Goal: Transaction & Acquisition: Purchase product/service

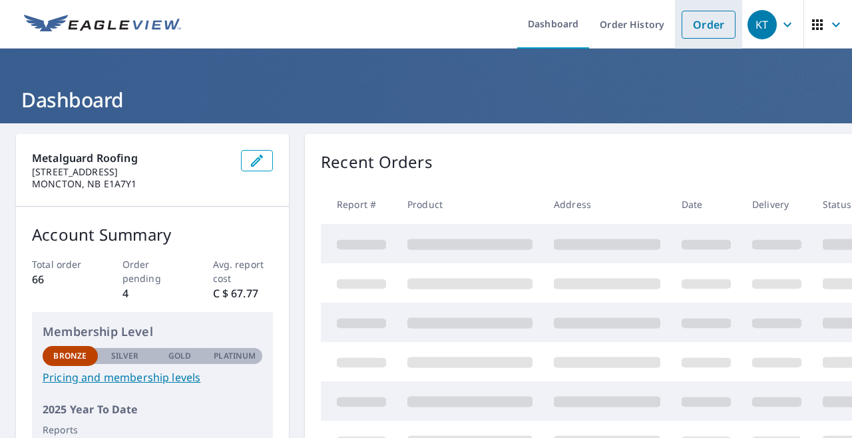
click at [701, 29] on link "Order" at bounding box center [709, 25] width 54 height 28
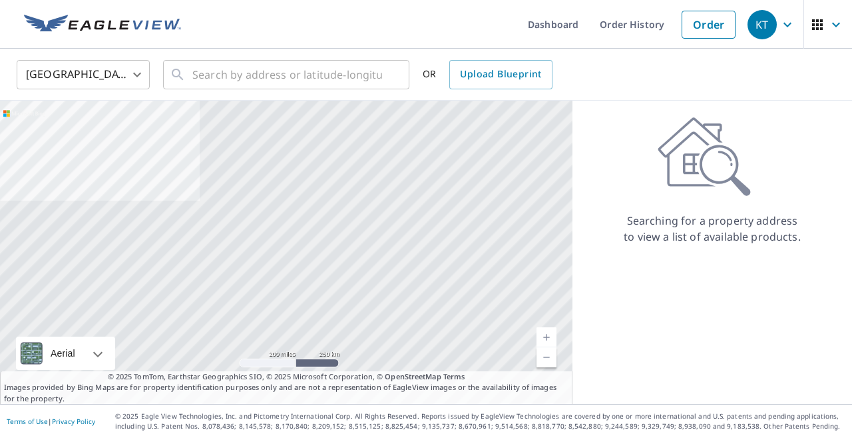
click at [127, 73] on body "KT KT Dashboard Order History Order KT United States US ​ ​ OR Upload Blueprint…" at bounding box center [426, 219] width 852 height 438
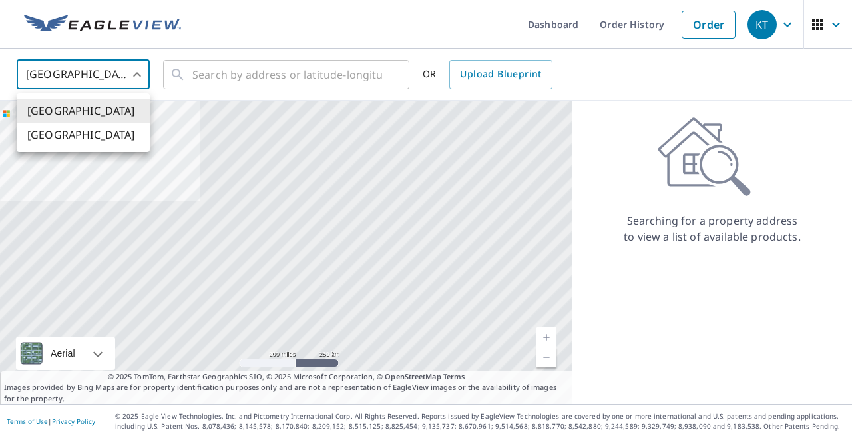
click at [105, 131] on li "[GEOGRAPHIC_DATA]" at bounding box center [83, 135] width 133 height 24
type input "CA"
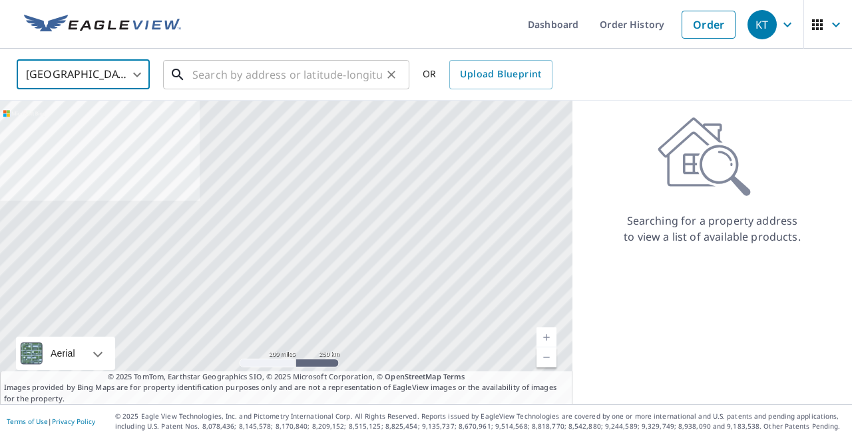
click at [238, 73] on input "text" at bounding box center [287, 74] width 190 height 37
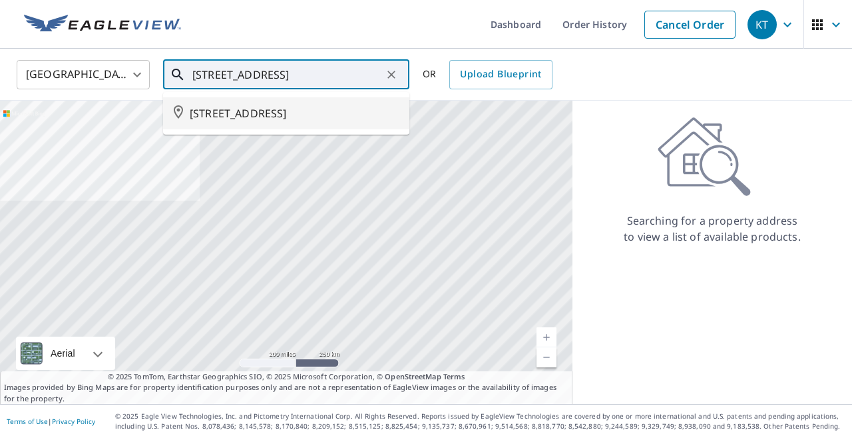
click at [233, 118] on span "[STREET_ADDRESS]" at bounding box center [294, 113] width 209 height 16
type input "[STREET_ADDRESS]"
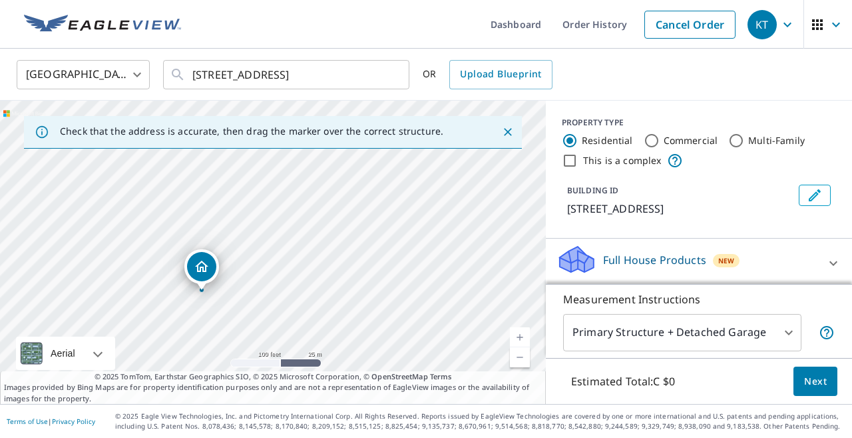
drag, startPoint x: 252, startPoint y: 229, endPoint x: 200, endPoint y: 270, distance: 66.4
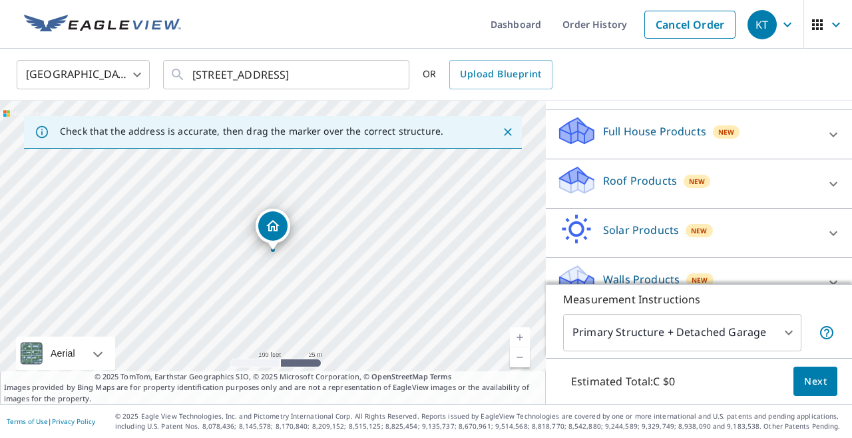
scroll to position [129, 0]
click at [677, 199] on div "Roof Products New" at bounding box center [687, 183] width 261 height 38
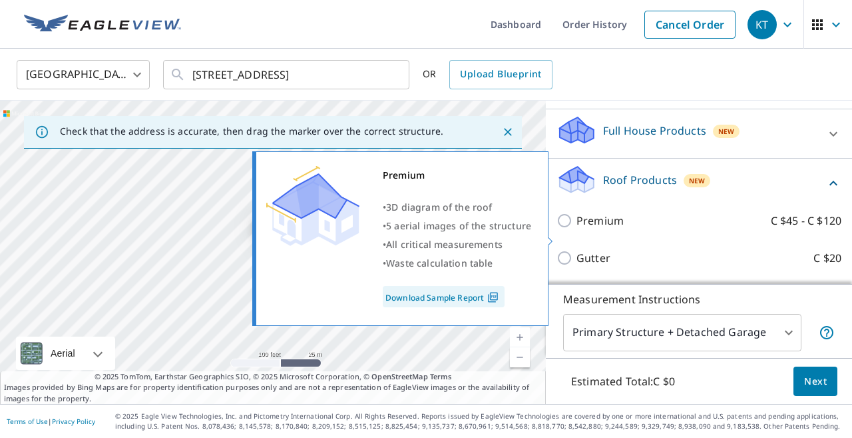
click at [582, 228] on p "Premium" at bounding box center [600, 220] width 47 height 16
click at [577, 228] on input "Premium C $45 - C $120" at bounding box center [567, 220] width 20 height 16
checkbox input "true"
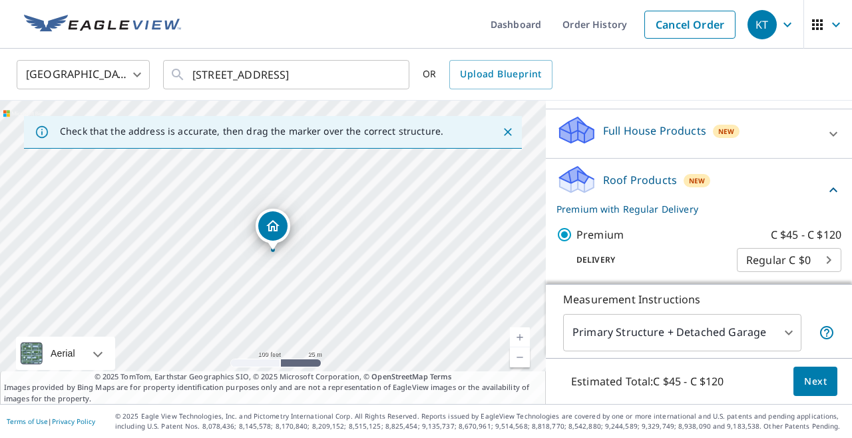
click at [719, 191] on div "Roof Products New Premium with Regular Delivery" at bounding box center [691, 190] width 269 height 52
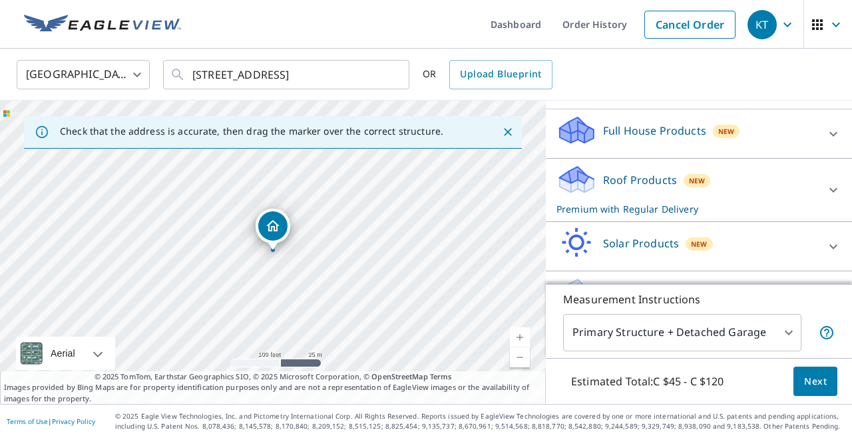
click at [703, 321] on body "KT KT Dashboard Order History Cancel Order KT Canada [GEOGRAPHIC_DATA] ​ [STREE…" at bounding box center [426, 219] width 852 height 438
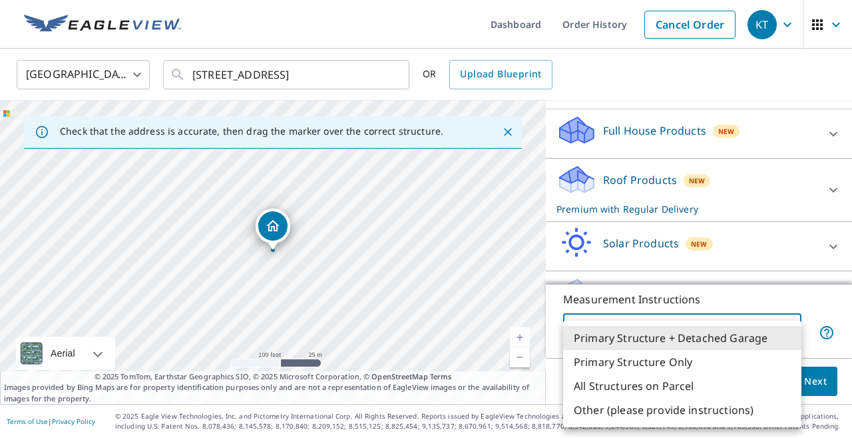
click at [647, 412] on li "Other (please provide instructions)" at bounding box center [682, 410] width 238 height 24
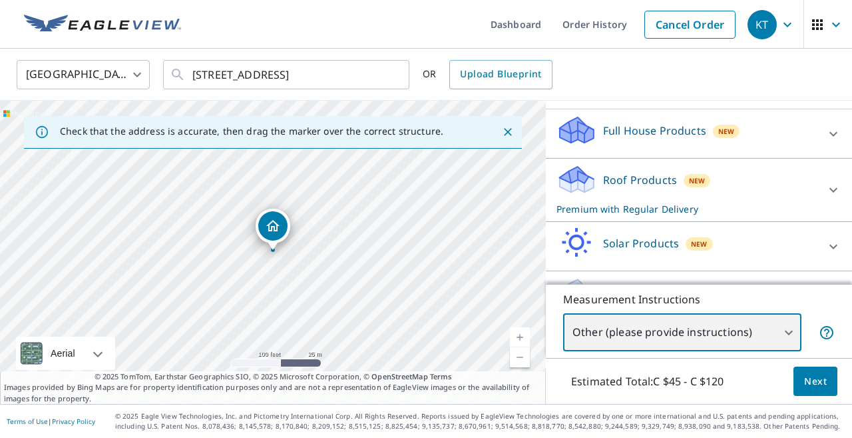
type input "5"
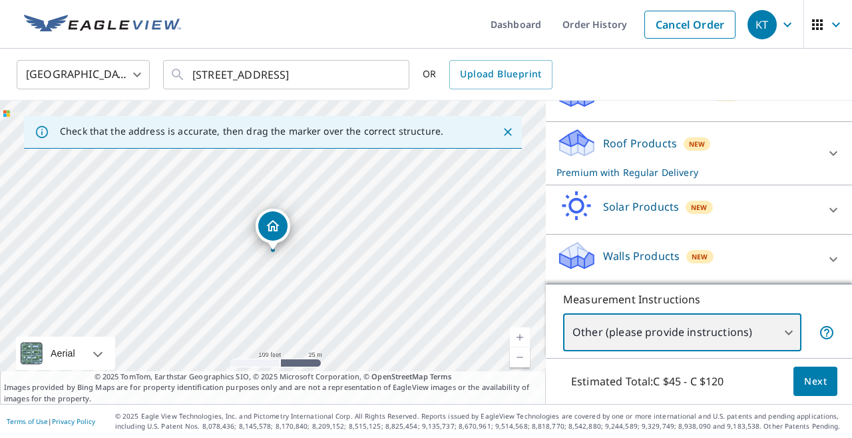
scroll to position [182, 0]
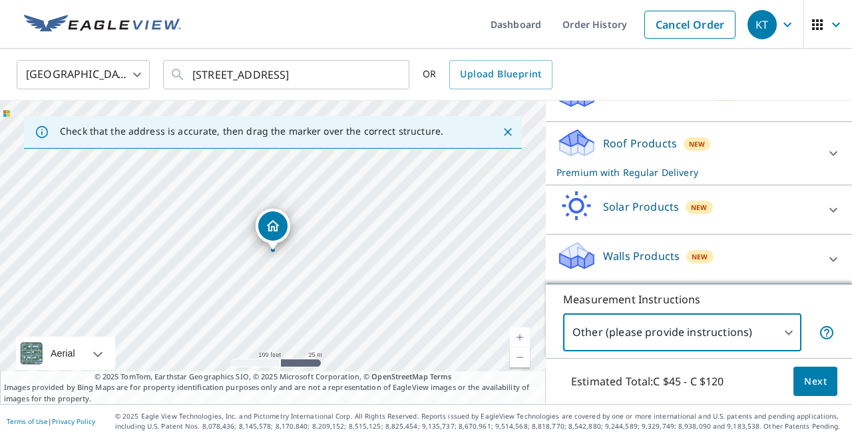
click at [675, 334] on body "KT KT Dashboard Order History Cancel Order KT Canada [GEOGRAPHIC_DATA] ​ [STREE…" at bounding box center [426, 219] width 852 height 438
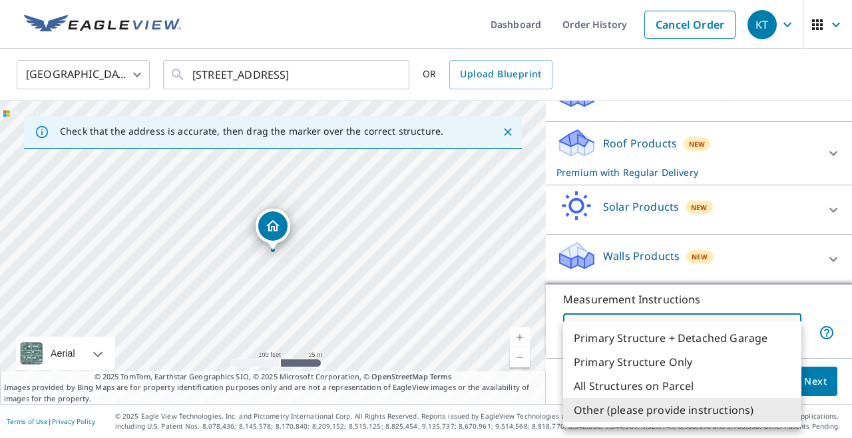
click at [654, 411] on li "Other (please provide instructions)" at bounding box center [682, 410] width 238 height 24
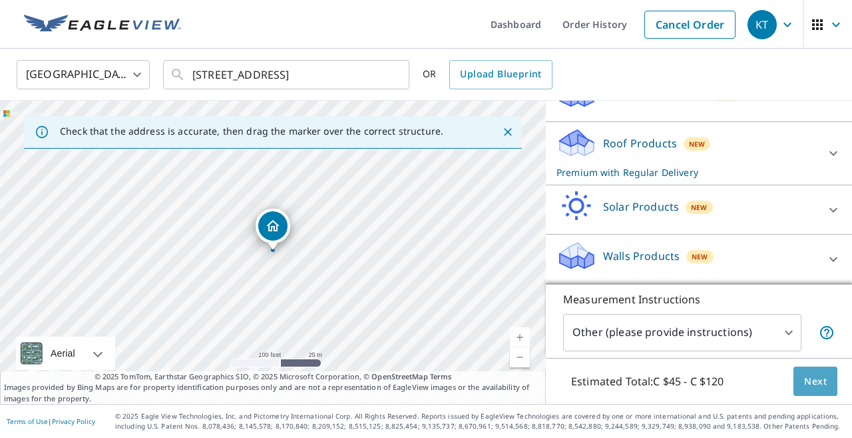
click at [821, 374] on span "Next" at bounding box center [815, 381] width 23 height 17
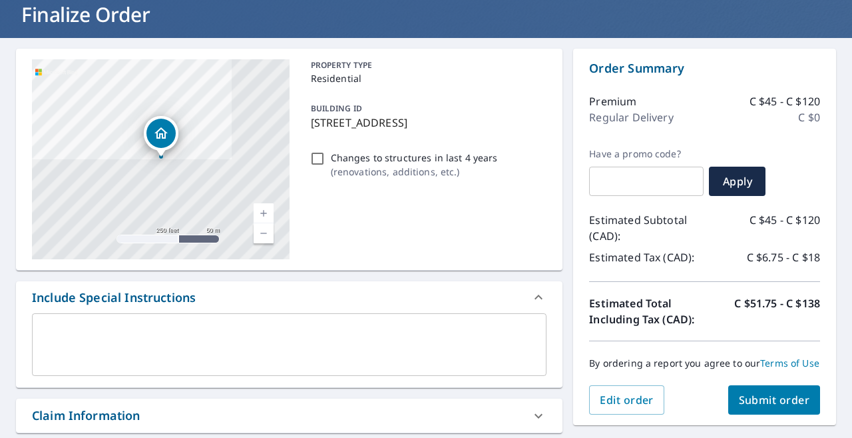
scroll to position [87, 0]
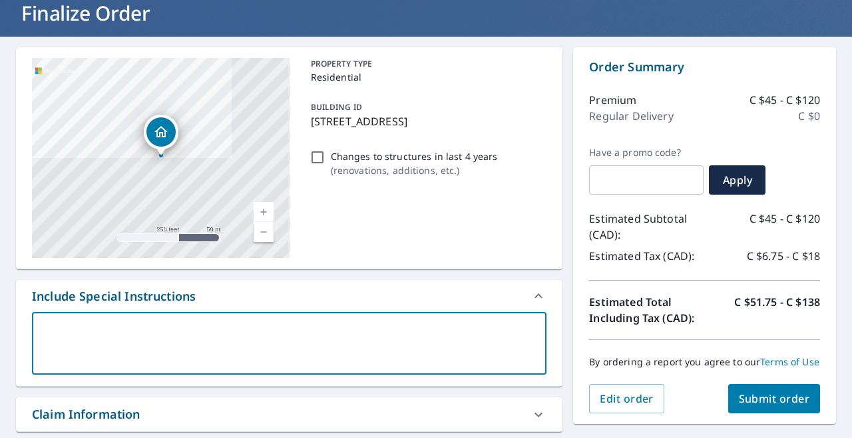
click at [164, 330] on textarea at bounding box center [289, 343] width 496 height 38
type textarea "I"
type textarea "x"
type textarea "Im"
type textarea "x"
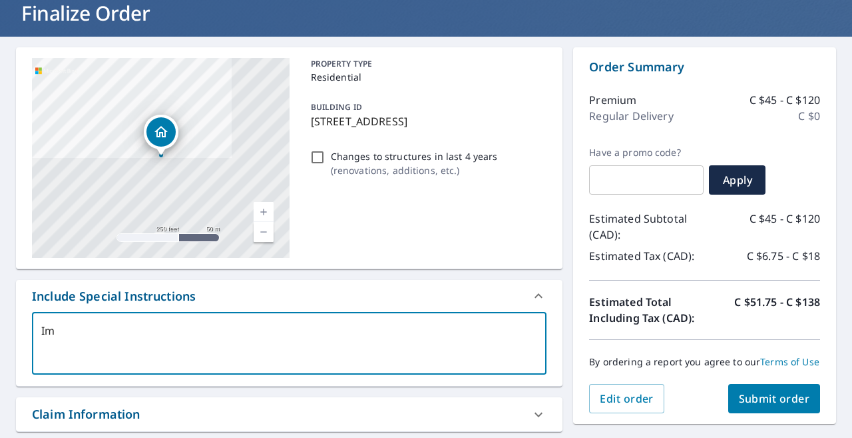
type textarea "Im"
type textarea "x"
type textarea "Im l"
type textarea "x"
type textarea "Im lo"
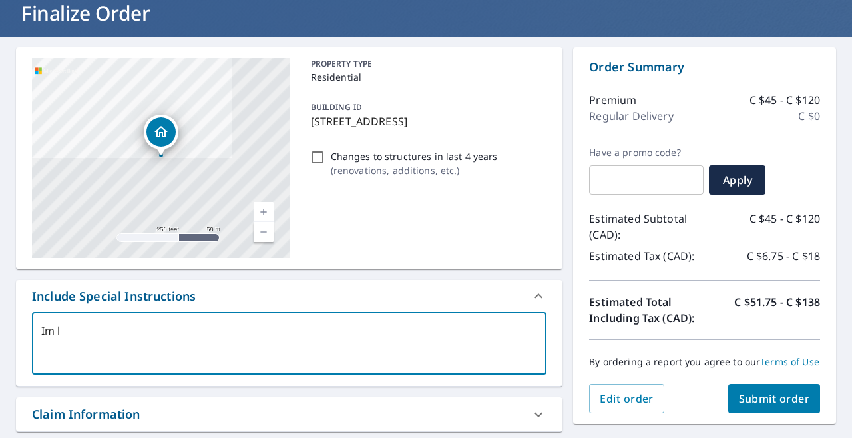
type textarea "x"
type textarea "Im loo"
type textarea "x"
type textarea "Im look"
type textarea "x"
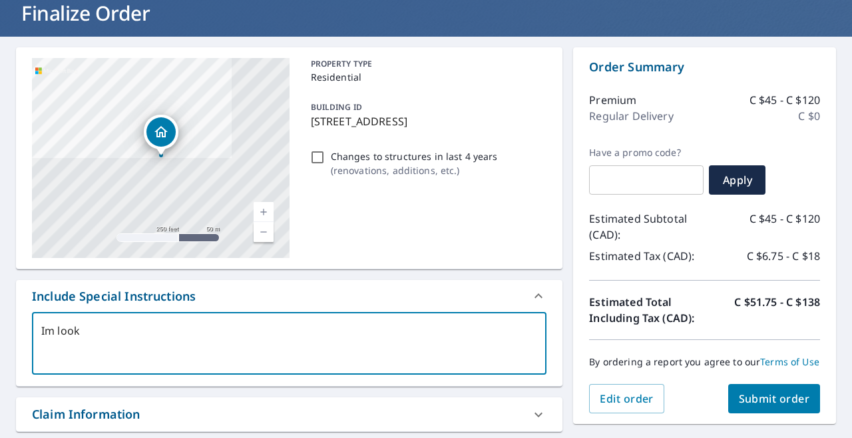
type textarea "Im looki"
type textarea "x"
type textarea "Im lookin"
type textarea "x"
type textarea "Im looking"
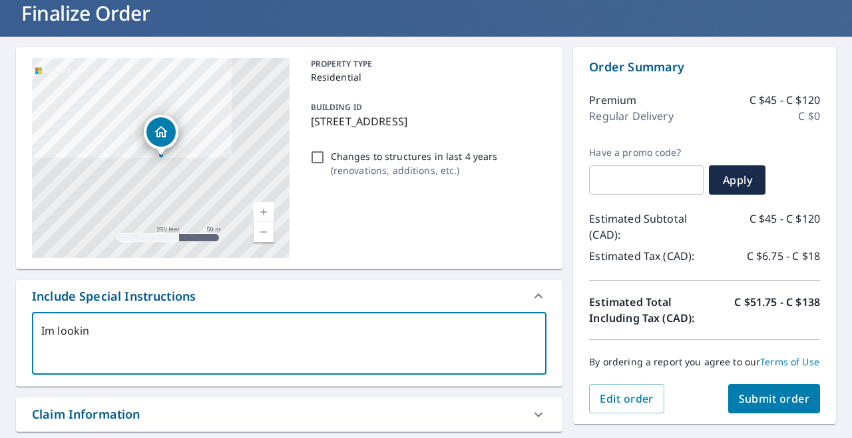
type textarea "x"
type textarea "Im looking"
type textarea "x"
type textarea "Im looking f"
type textarea "x"
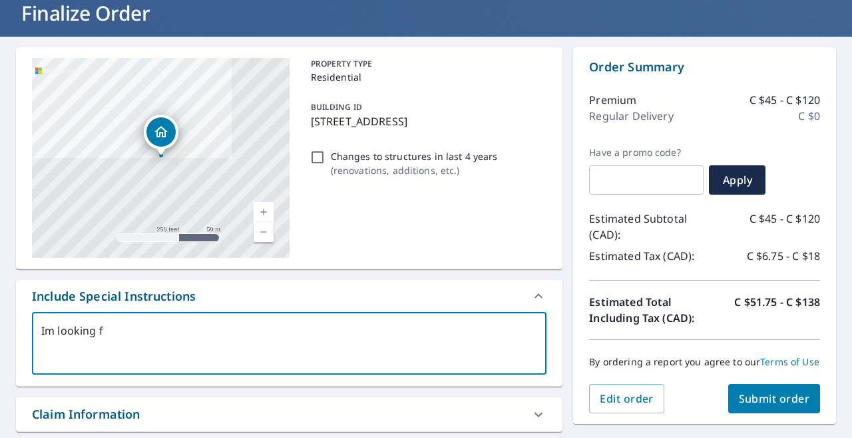
type textarea "Im looking fo"
type textarea "x"
type textarea "Im looking for"
type textarea "x"
type textarea "Im looking for"
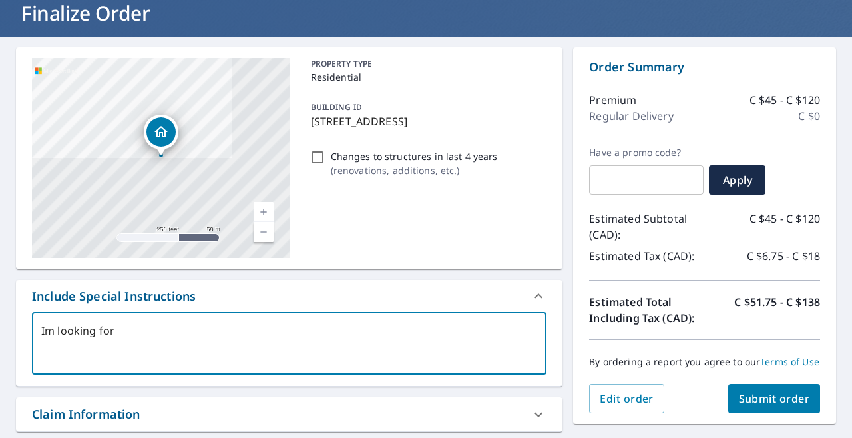
type textarea "x"
type textarea "Im looking for t"
type textarea "x"
type textarea "Im looking for th"
type textarea "x"
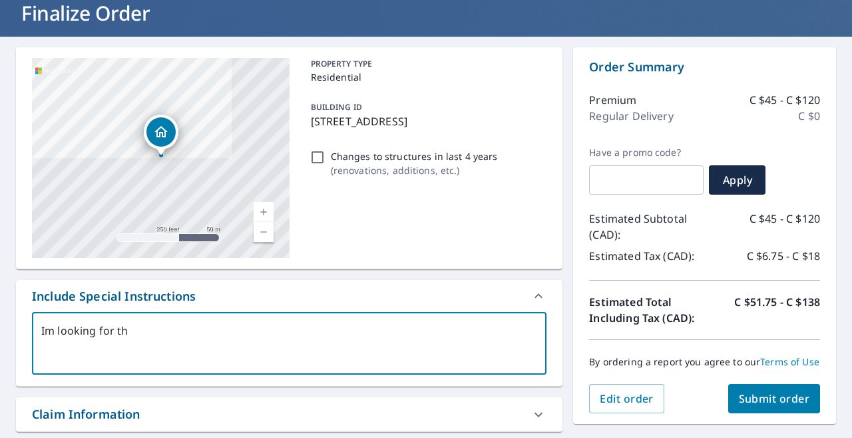
type textarea "Im looking for the"
type textarea "x"
type textarea "Im looking for the"
type textarea "x"
type textarea "Im looking for the l"
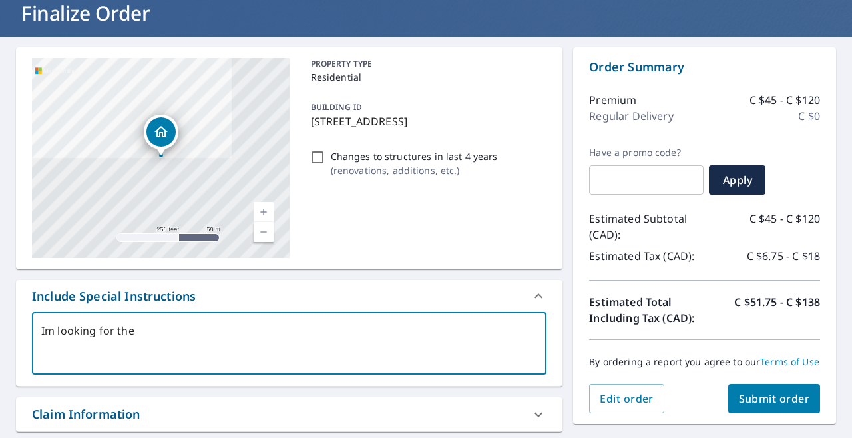
type textarea "x"
type textarea "Im looking for the la"
type textarea "x"
type textarea "Im looking for the lar"
type textarea "x"
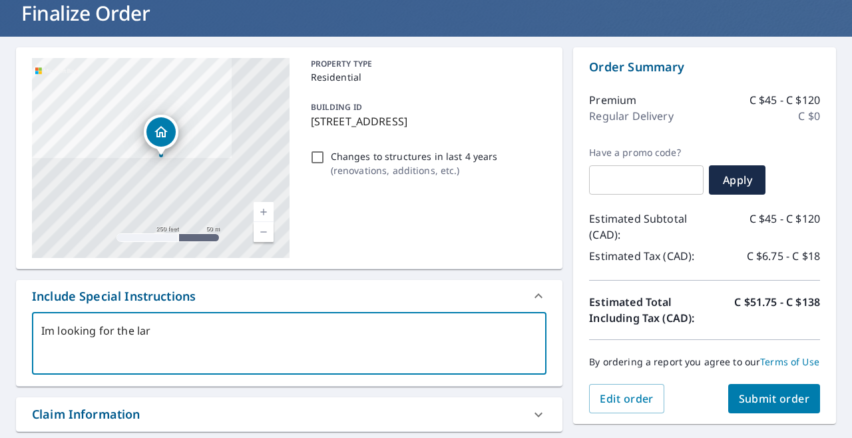
type textarea "Im looking for the larg"
type textarea "x"
type textarea "Im looking for the large"
type textarea "x"
type textarea "Im looking for the large"
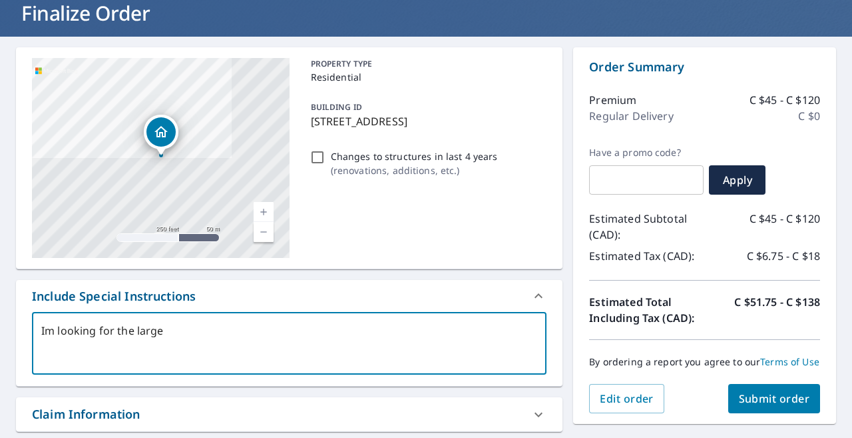
type textarea "x"
type textarea "Im looking for the large d"
type textarea "x"
type textarea "Im looking for the large de"
type textarea "x"
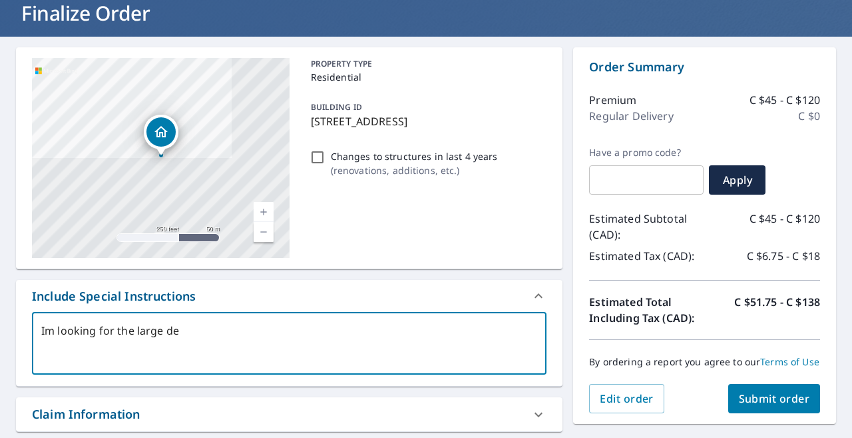
type textarea "Im looking for the large det"
type textarea "x"
type textarea "Im looking for the large deta"
type textarea "x"
type textarea "Im looking for the large detat"
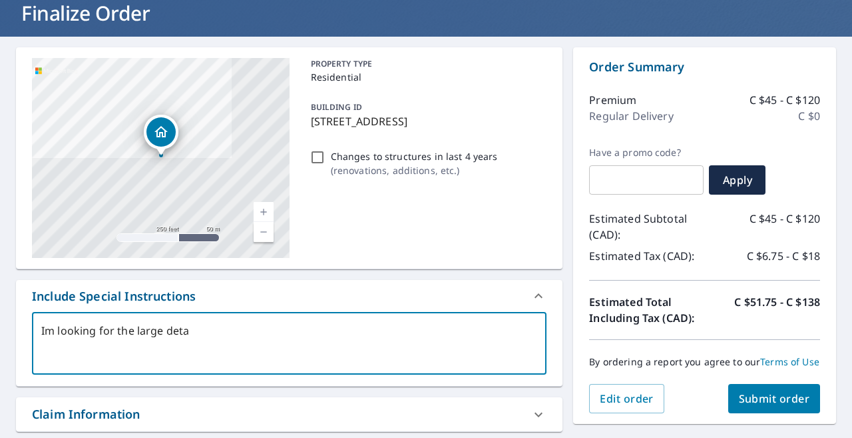
type textarea "x"
type textarea "Im looking for the large detatc"
type textarea "x"
type textarea "Im looking for the large detatch"
type textarea "x"
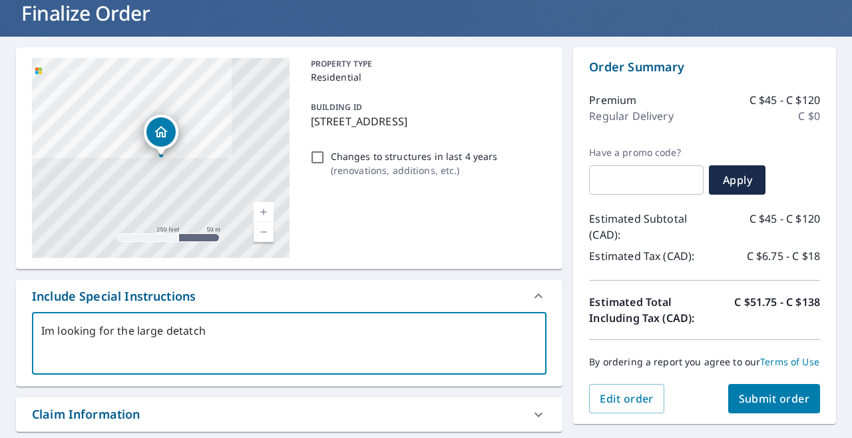
type textarea "Im looking for the large detatche"
type textarea "x"
type textarea "Im looking for the large detatched"
type textarea "x"
type textarea "Im looking for the large detached"
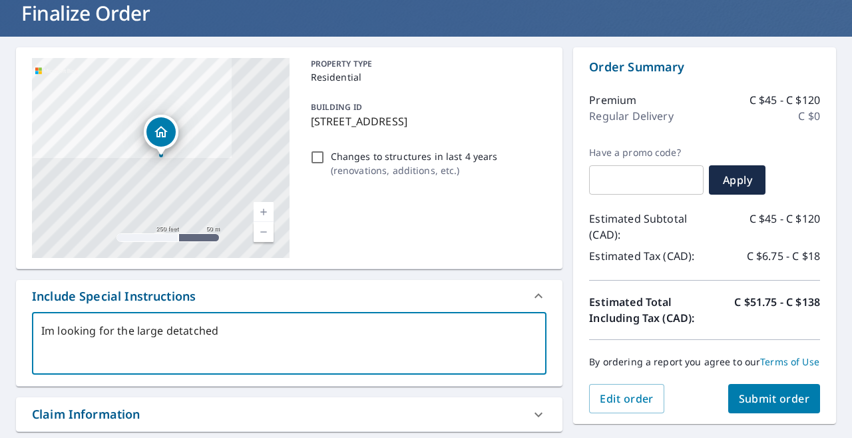
type textarea "x"
type textarea "Im looking for the large detached g"
type textarea "x"
type textarea "Im looking for the large detached ga"
type textarea "x"
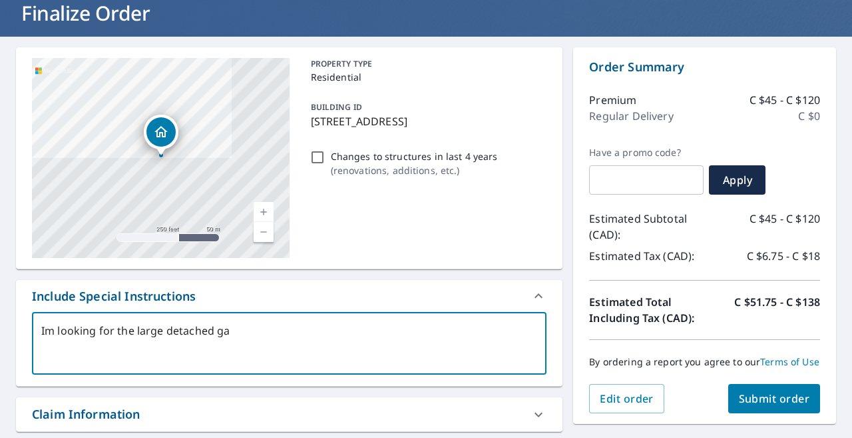
type textarea "Im looking for the large detached gar"
type textarea "x"
type textarea "Im looking for the large detached gara"
type textarea "x"
type textarea "Im looking for the large detached garag"
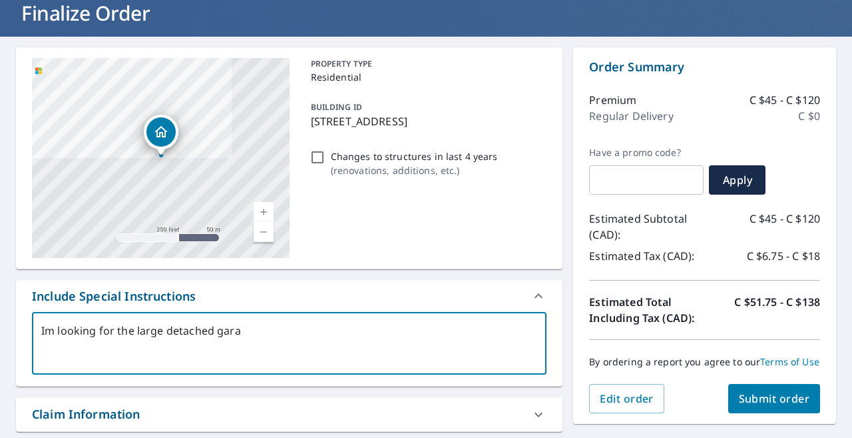
type textarea "x"
type textarea "Im looking for the large detached garage"
type textarea "x"
type textarea "Im looking for the large detached garage"
type textarea "x"
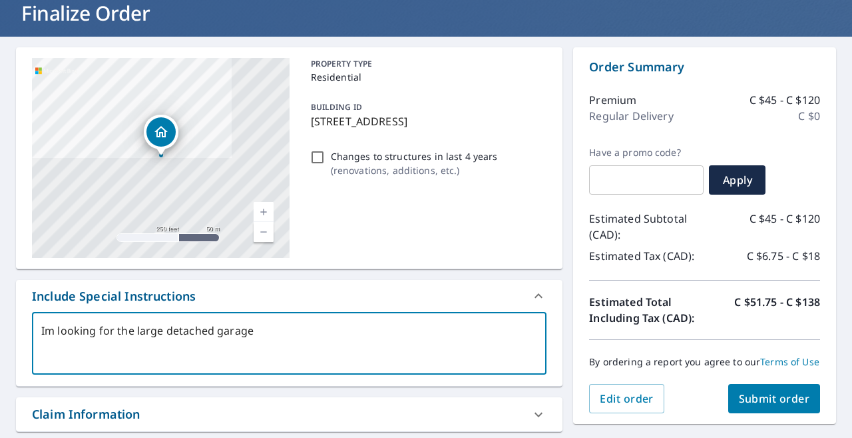
type textarea "Im looking for the large detached garage o"
type textarea "x"
type textarea "Im looking for the large detached garage on"
type textarea "x"
type textarea "Im looking for the large detached garage on"
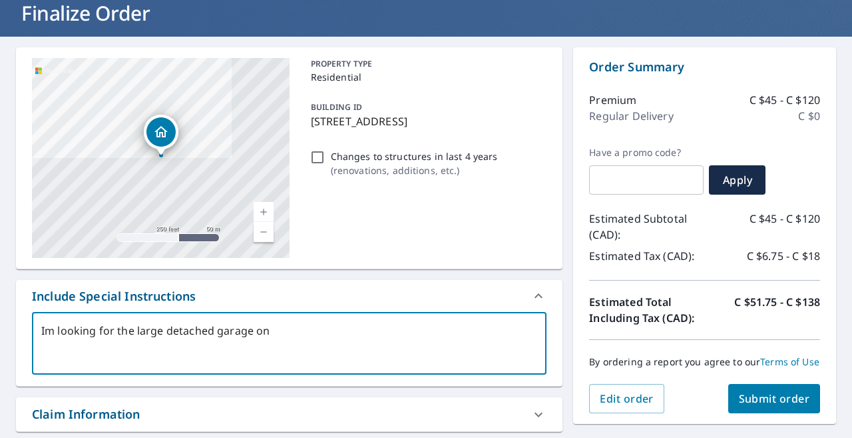
type textarea "x"
type textarea "Im looking for the large detached garage on t"
type textarea "x"
type textarea "Im looking for the large detached garage on th"
type textarea "x"
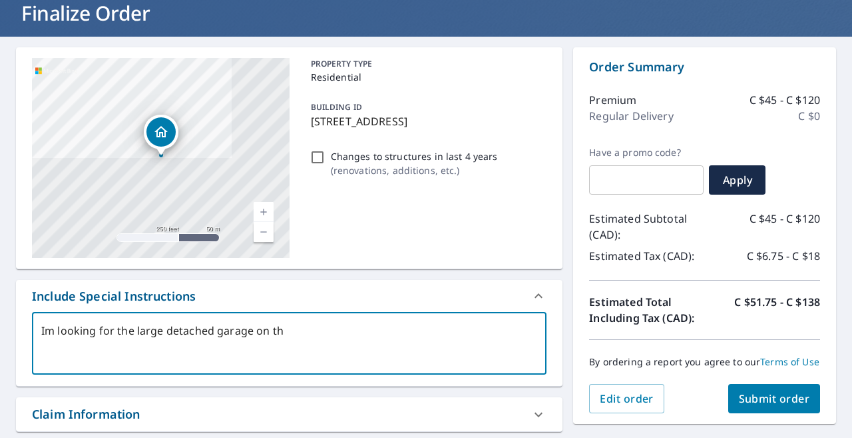
type textarea "Im looking for the large detached garage on the"
type textarea "x"
type textarea "Im looking for the large detached garage on the"
type textarea "x"
type textarea "Im looking for the large detached garage on the p"
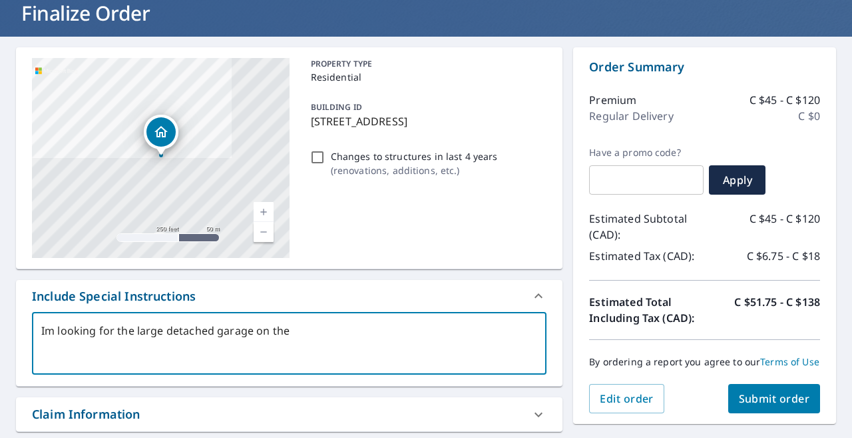
type textarea "x"
type textarea "Im looking for the large detached garage on the pr"
type textarea "x"
type textarea "Im looking for the large detached garage on the pro"
type textarea "x"
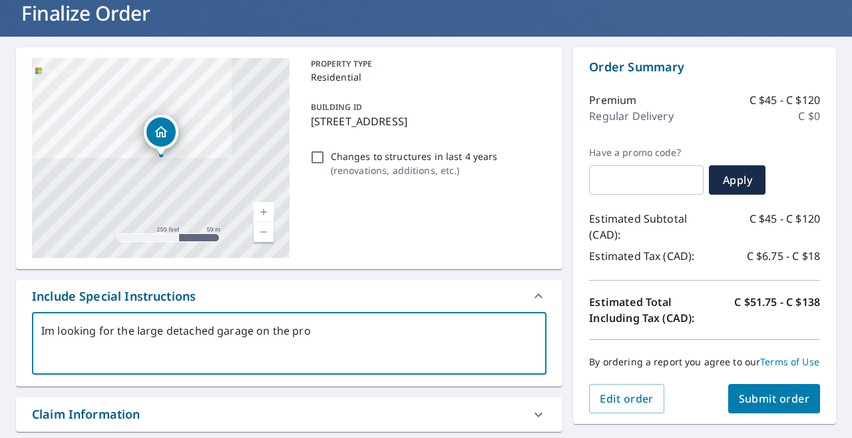
type textarea "Im looking for the large detached garage on the prop"
type textarea "x"
type textarea "Im looking for the large detached garage on the prope"
type textarea "x"
type textarea "Im looking for the large detached garage on the proper"
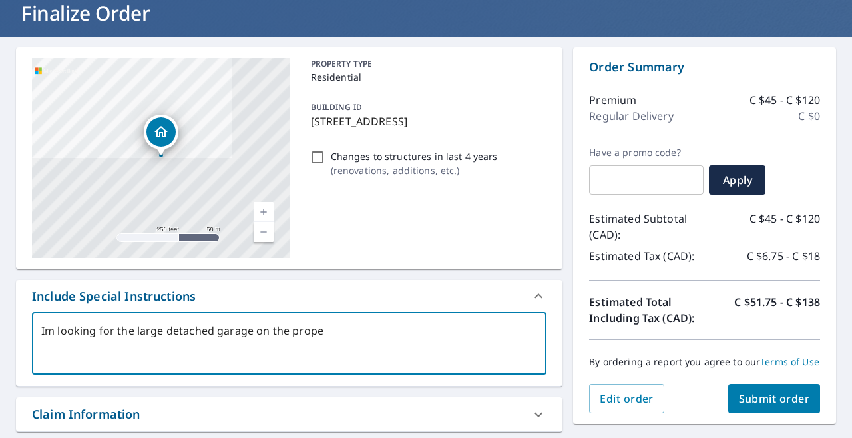
type textarea "x"
type textarea "Im looking for the large detached garage on the propert"
type textarea "x"
type textarea "Im looking for the large detached garage on the property"
type textarea "x"
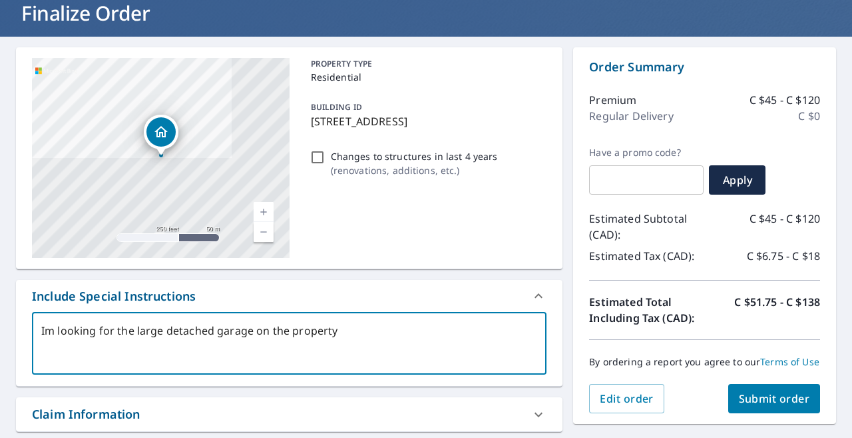
type textarea "Im looking for the large detached garage on the property"
type textarea "x"
type textarea "Im looking for the large detached garage on the property t"
type textarea "x"
type textarea "Im looking for the large detached garage on the property th"
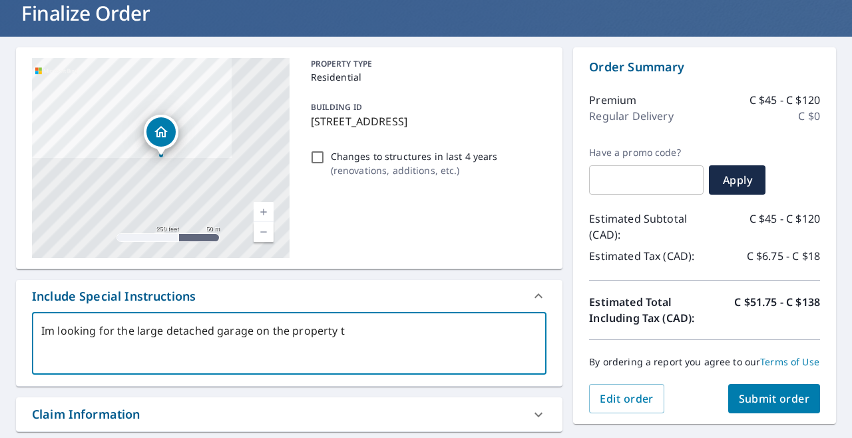
type textarea "x"
type textarea "Im looking for the large detached garage on the property tha"
type textarea "x"
type textarea "Im looking for the large detached garage on the property that"
type textarea "x"
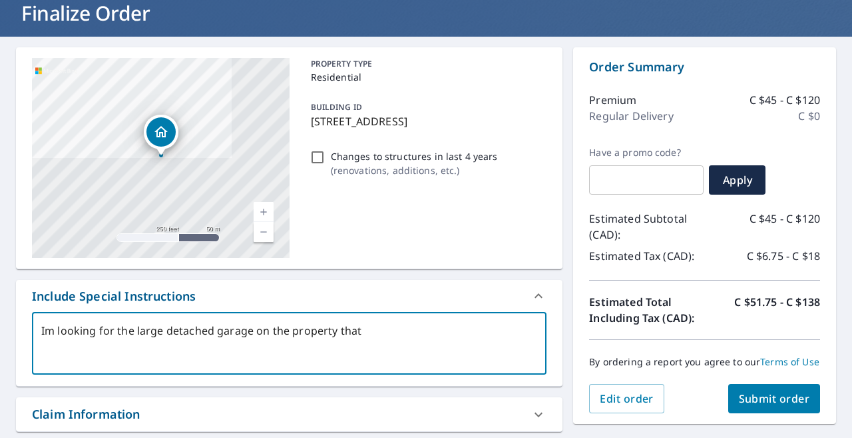
type textarea "Im looking for the large detached garage on the property that"
type textarea "x"
type textarea "Im looking for the large detached garage on the property that i"
type textarea "x"
type textarea "Im looking for the large detached garage on the property that I"
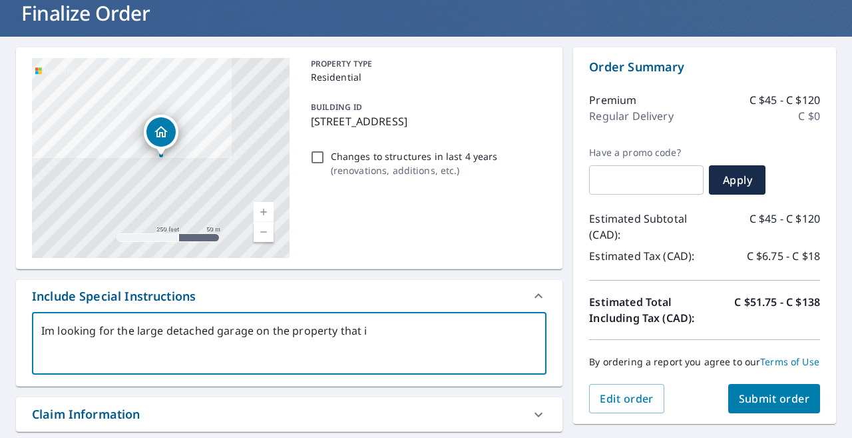
type textarea "x"
type textarea "Im looking for the large detached garage on the property that I p"
type textarea "x"
type textarea "Im looking for the large detached garage on the property that I pu"
type textarea "x"
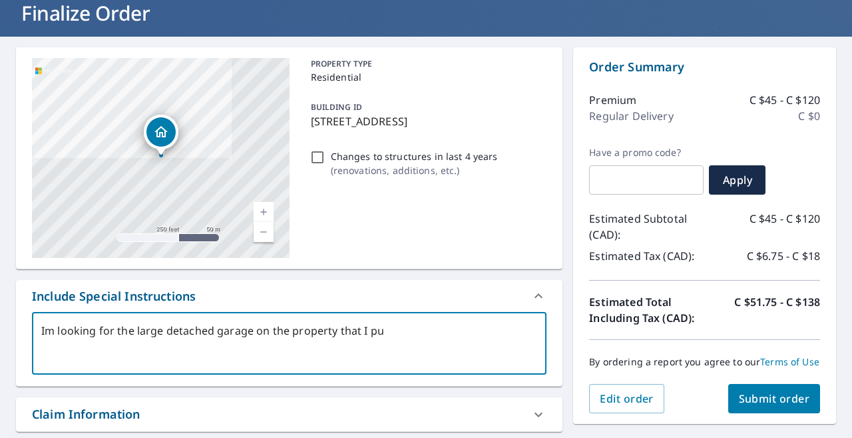
type textarea "Im looking for the large detached garage on the property that I put"
type textarea "x"
type textarea "Im looking for the large detached garage on the property that I put"
type textarea "x"
type textarea "Im looking for the large detached garage on the property that I put t"
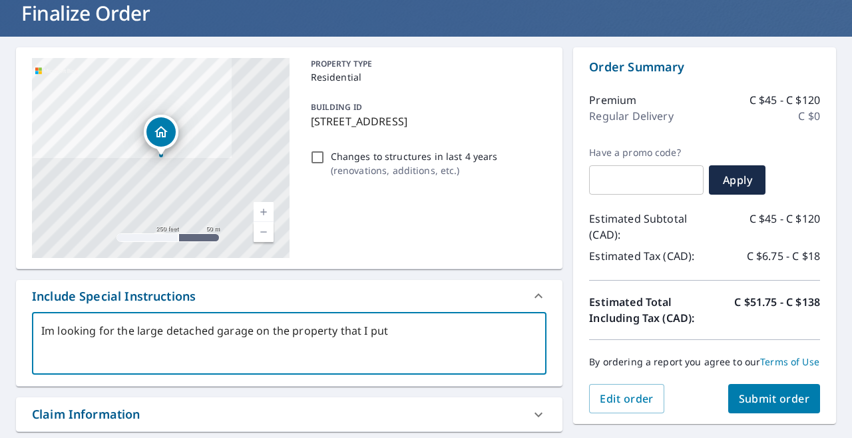
type textarea "x"
type textarea "Im looking for the large detached garage on the property that I put th"
type textarea "x"
type textarea "Im looking for the large detached garage on the property that I put the"
type textarea "x"
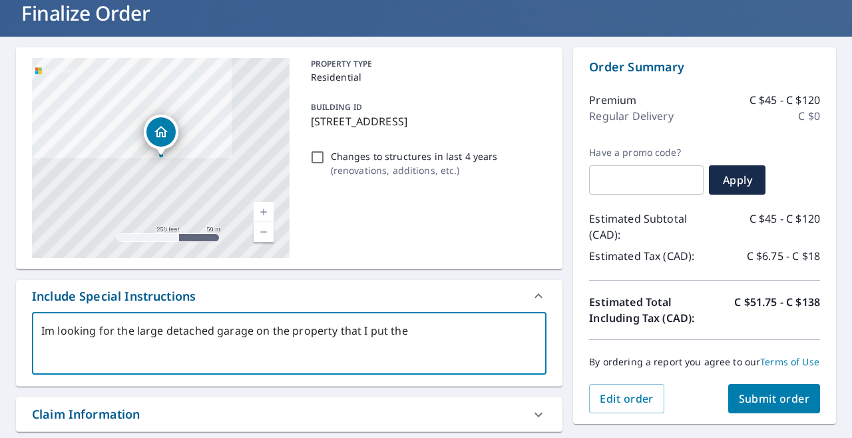
type textarea "Im looking for the large detached garage on the property that I put the"
type textarea "x"
type textarea "Im looking for the large detached garage on the property that I put the m"
type textarea "x"
type textarea "Im looking for the large detached garage on the property that I put the ma"
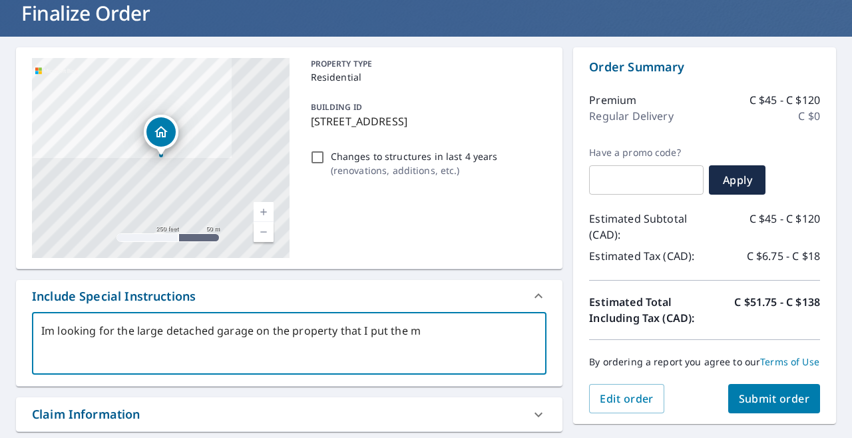
type textarea "x"
type textarea "Im looking for the large detached garage on the property that I put the mar"
type textarea "x"
type textarea "Im looking for the large detached garage on the property that I put the mark"
type textarea "x"
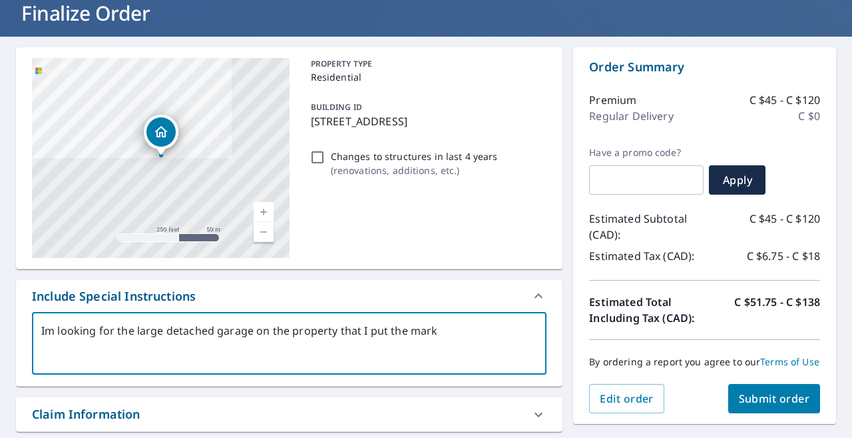
type textarea "Im looking for the large detached garage on the property that I put the marke"
type textarea "x"
type textarea "Im looking for the large detached garage on the property that I put the marker"
type textarea "x"
type textarea "Im looking for the large detached garage on the property that I put the marker"
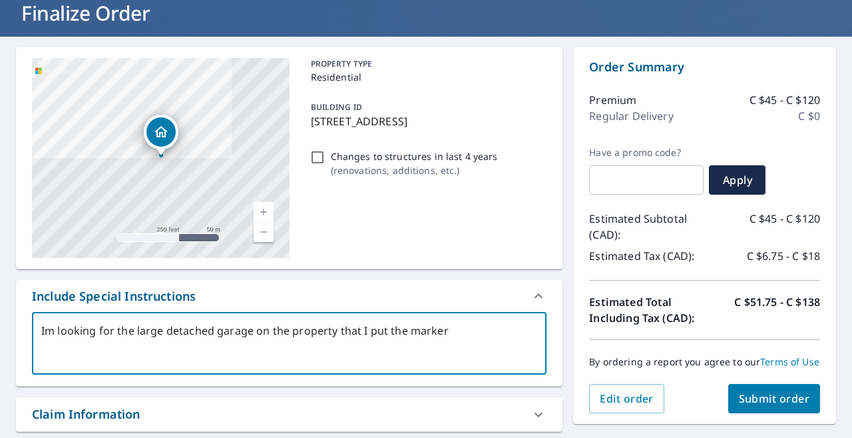
type textarea "x"
type textarea "Im looking for the large detached garage on the property that I put the marker o"
type textarea "x"
type textarea "Im looking for the large detached garage on the property that I put the marker …"
type textarea "x"
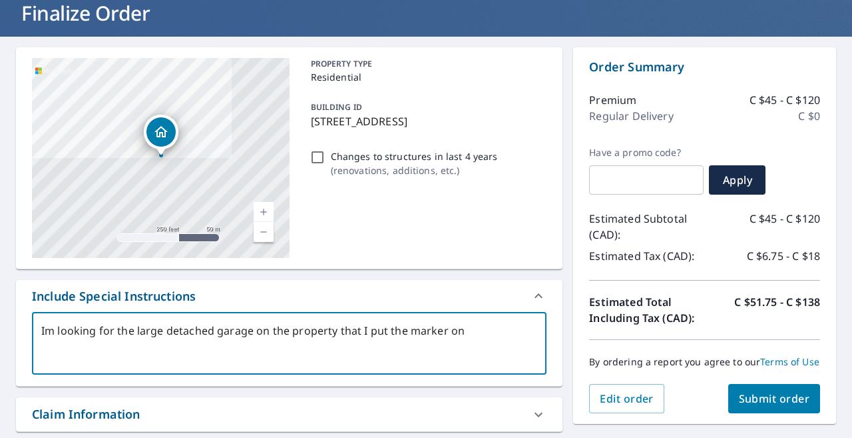
type textarea "Im looking for the large detached garage on the property that I put the marker …"
type textarea "x"
type textarea "Im looking for the large detached garage on the property that I put the marker …"
type textarea "x"
type textarea "Im looking for the large detached garage on the property that I put the marker …"
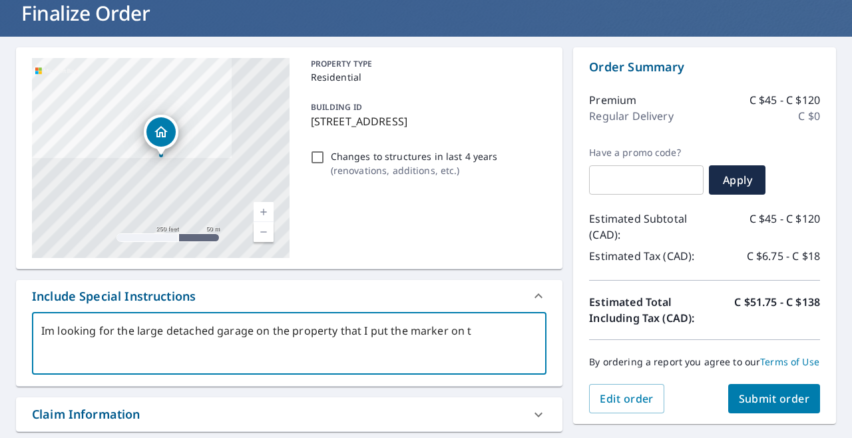
type textarea "x"
type textarea "Im looking for the large detached garage on the property that I put the marker …"
type textarea "x"
type textarea "Im looking for the large detached garage on the property that I put the marker …"
type textarea "x"
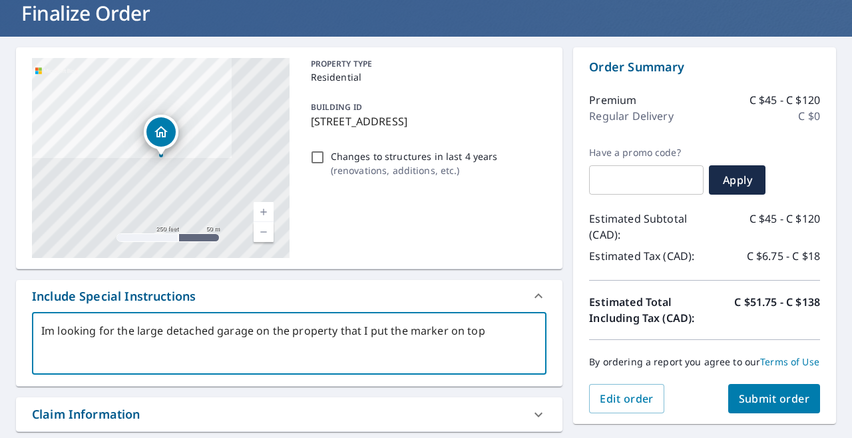
type textarea "Im looking for the large detached garage on the property that I put the marker …"
type textarea "x"
type textarea "Im looking for the large detached garage on the property that I put the marker …"
type textarea "x"
type textarea "Im looking for the large detached garage on the property that I put the marker …"
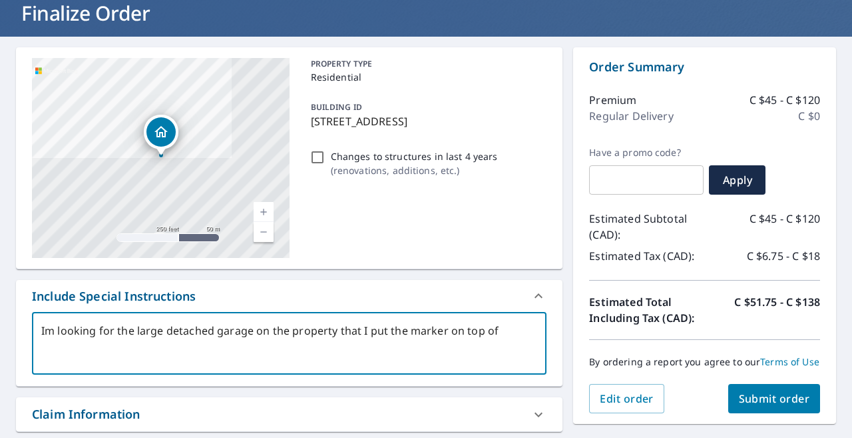
type textarea "x"
type textarea "Im looking for the large detached garage on the property that I put the marker …"
type textarea "x"
type textarea "Im looking for the large detached garage on the property that I put the marker …"
type textarea "x"
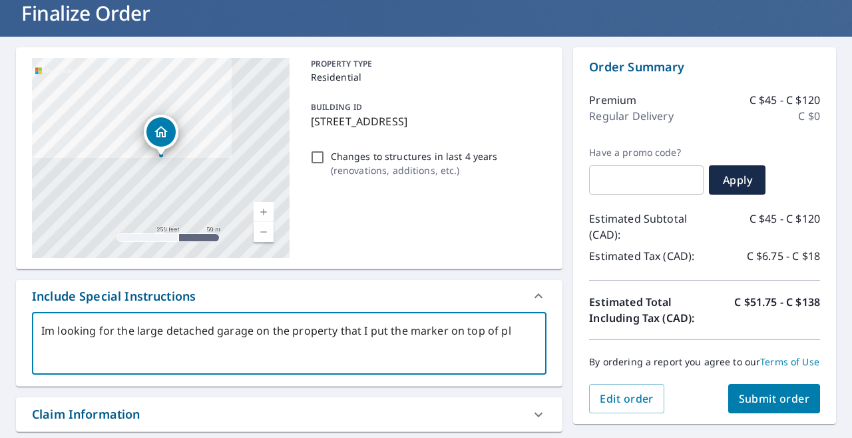
type textarea "Im looking for the large detached garage on the property that I put the marker …"
type textarea "x"
type textarea "Im looking for the large detached garage on the property that I put the marker …"
type textarea "x"
type textarea "Im looking for the large detached garage on the property that I put the marker …"
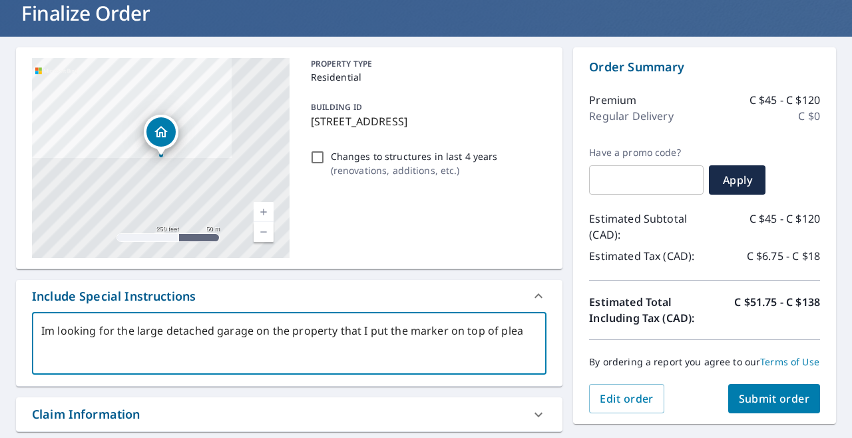
type textarea "x"
type textarea "Im looking for the large detached garage on the property that I put the marker …"
type textarea "x"
type textarea "Im looking for the large detached garage on the property that I put the marker …"
type textarea "x"
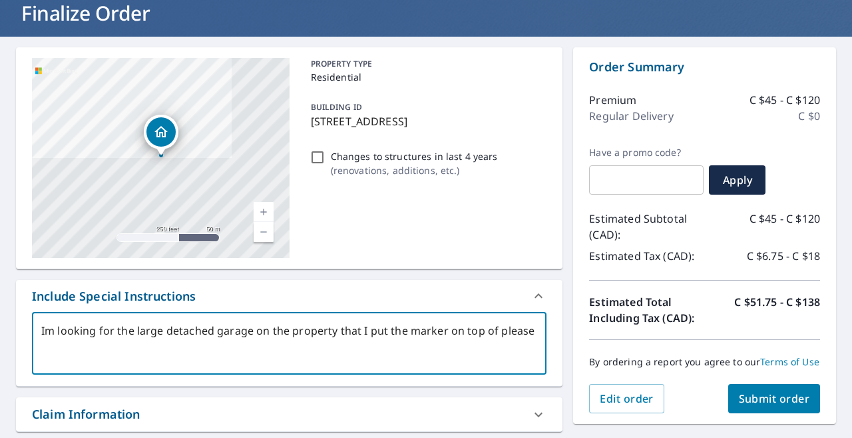
type textarea "Im looking for the large detached garage on the property that I put the marker …"
type textarea "x"
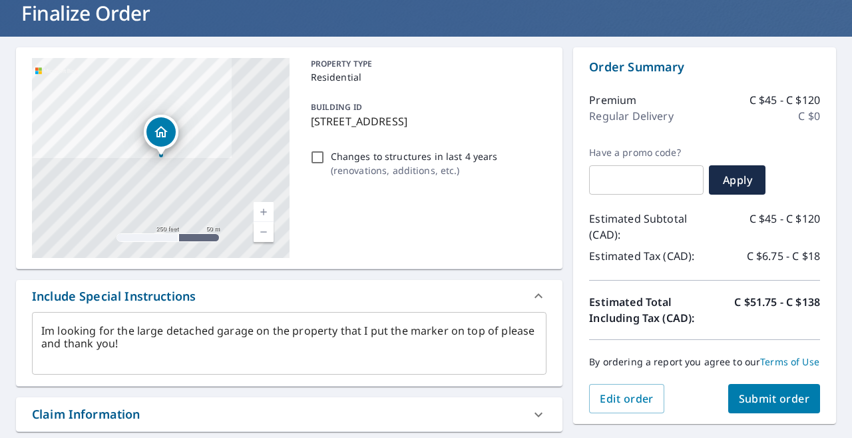
click at [436, 278] on div "[STREET_ADDRESS][GEOGRAPHIC_DATA] A standard road map Aerial A detailed look fr…" at bounding box center [289, 375] width 547 height 656
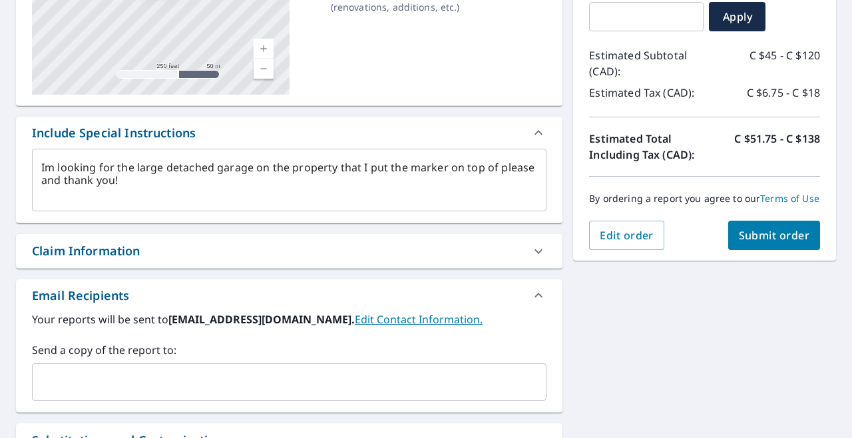
scroll to position [245, 0]
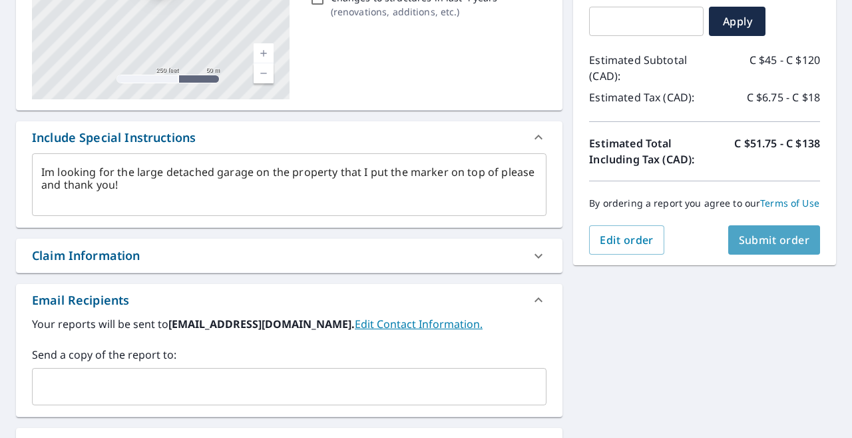
click at [774, 242] on span "Submit order" at bounding box center [774, 239] width 71 height 15
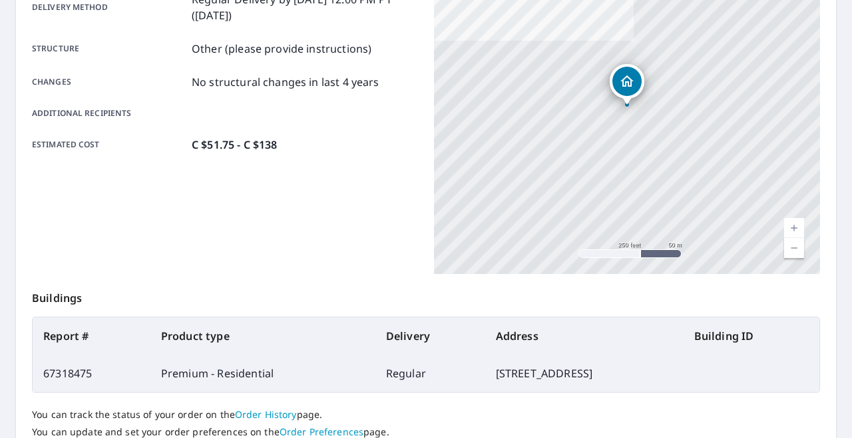
click at [87, 6] on p "Delivery method" at bounding box center [109, 7] width 155 height 32
